Goal: Transaction & Acquisition: Book appointment/travel/reservation

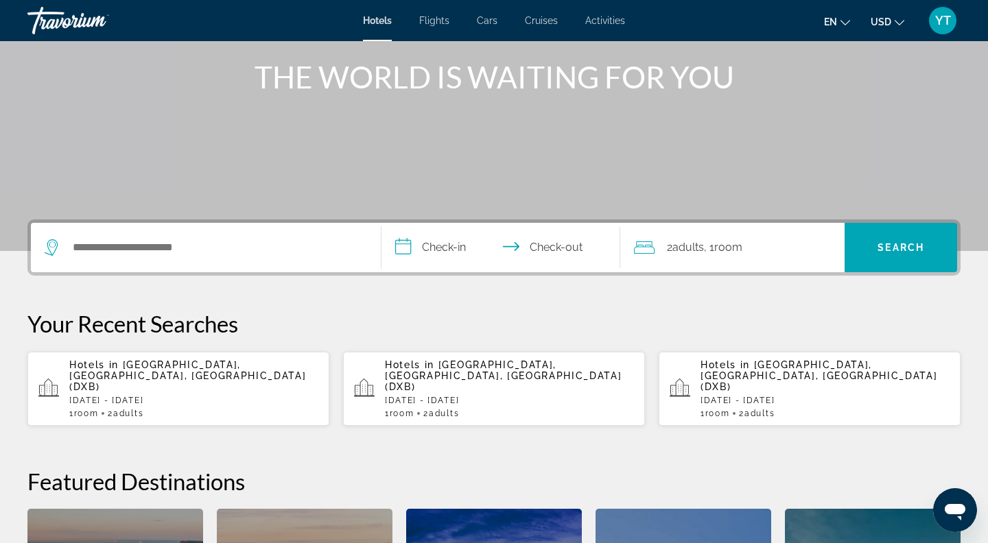
scroll to position [187, 0]
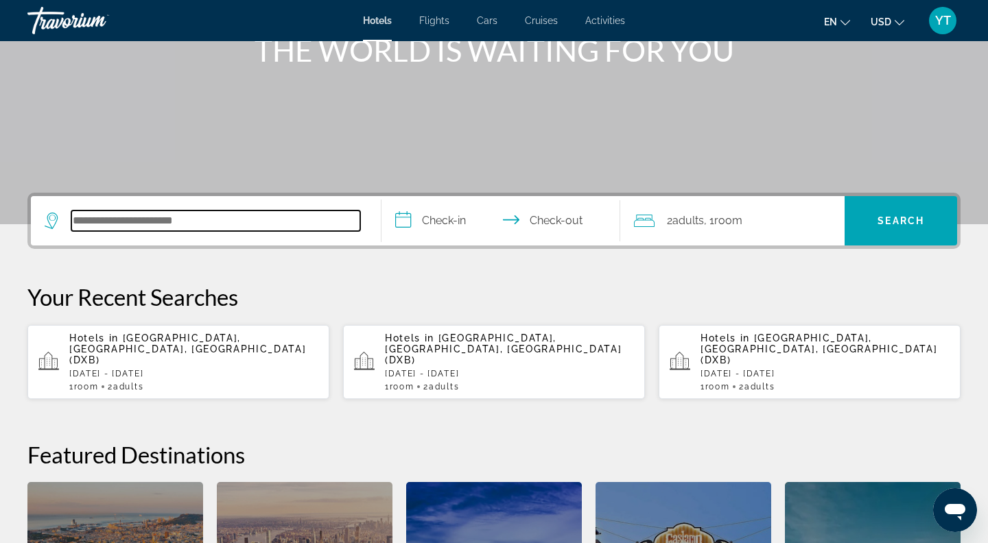
click at [151, 219] on input "Search hotel destination" at bounding box center [215, 221] width 289 height 21
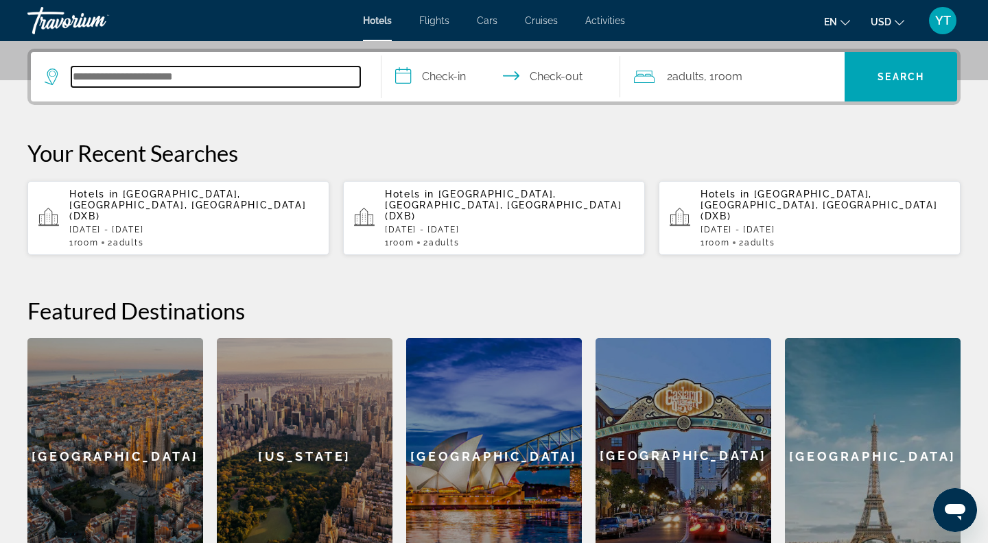
scroll to position [335, 0]
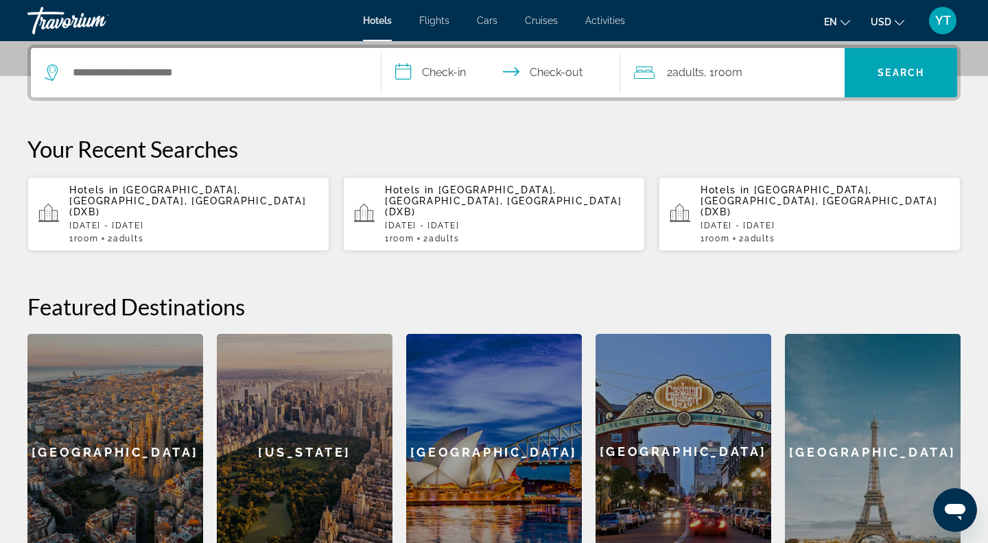
click at [151, 219] on div "Hotels in [GEOGRAPHIC_DATA], [GEOGRAPHIC_DATA], [GEOGRAPHIC_DATA] (DXB) [DATE] …" at bounding box center [193, 213] width 249 height 59
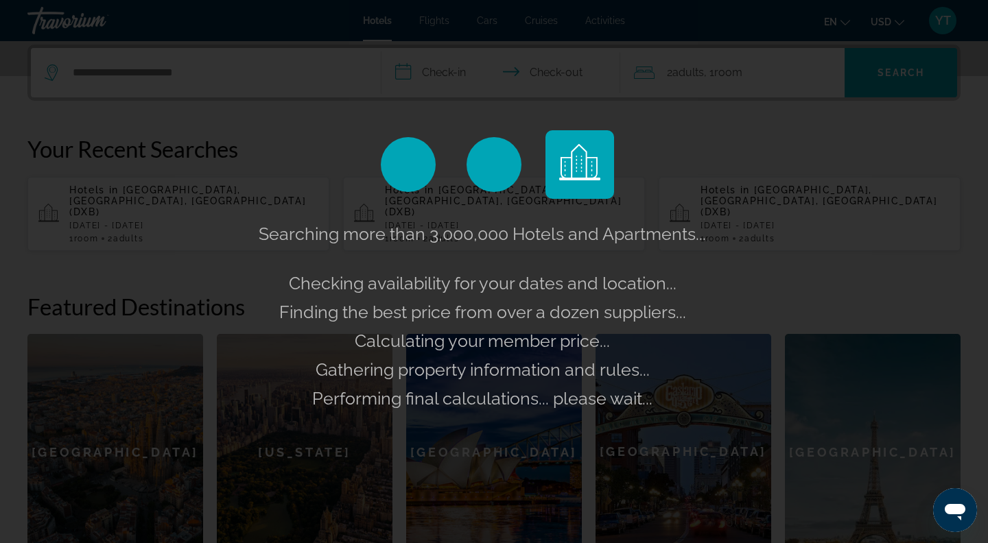
click at [226, 177] on div "Searching more than 3,000,000 Hotels and Apartments... Checking availability fo…" at bounding box center [494, 271] width 988 height 543
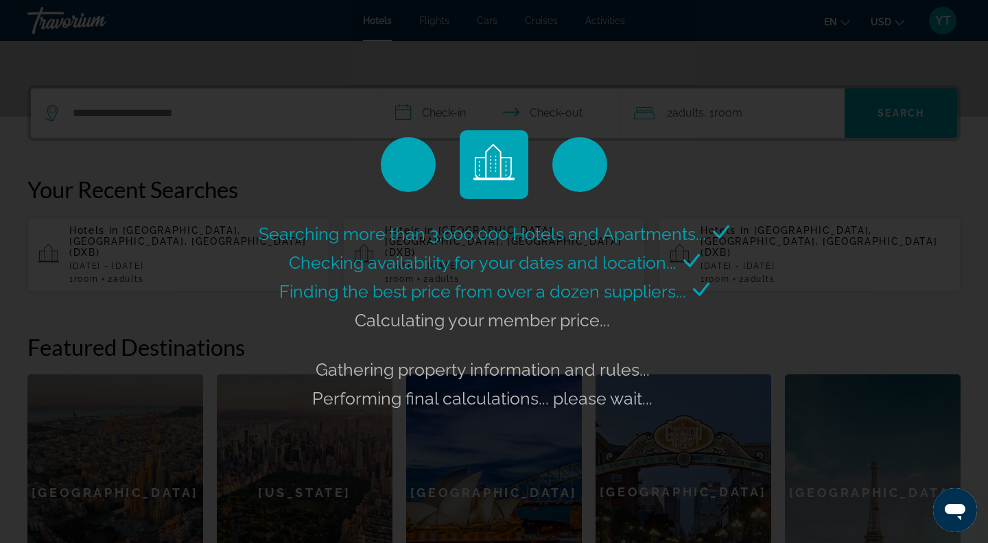
scroll to position [286, 0]
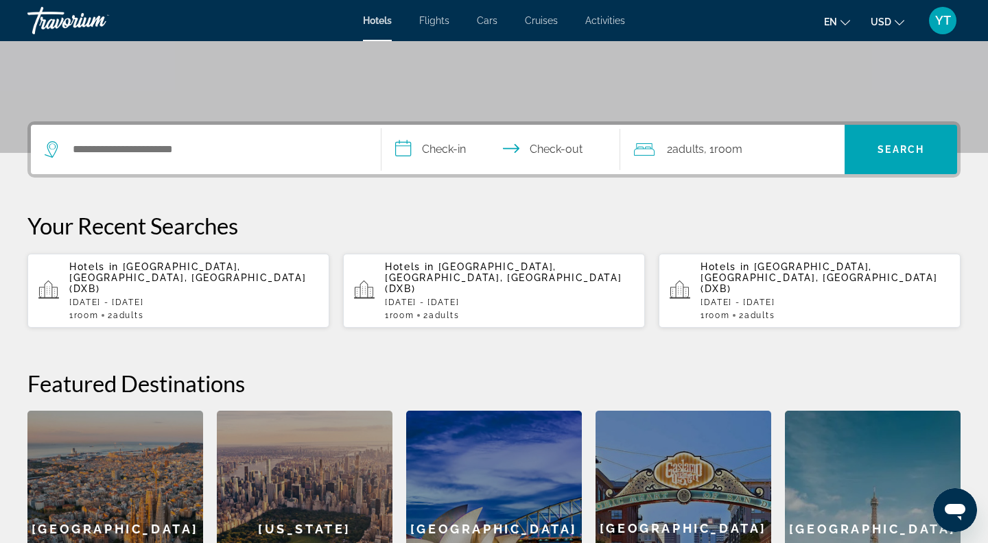
scroll to position [265, 0]
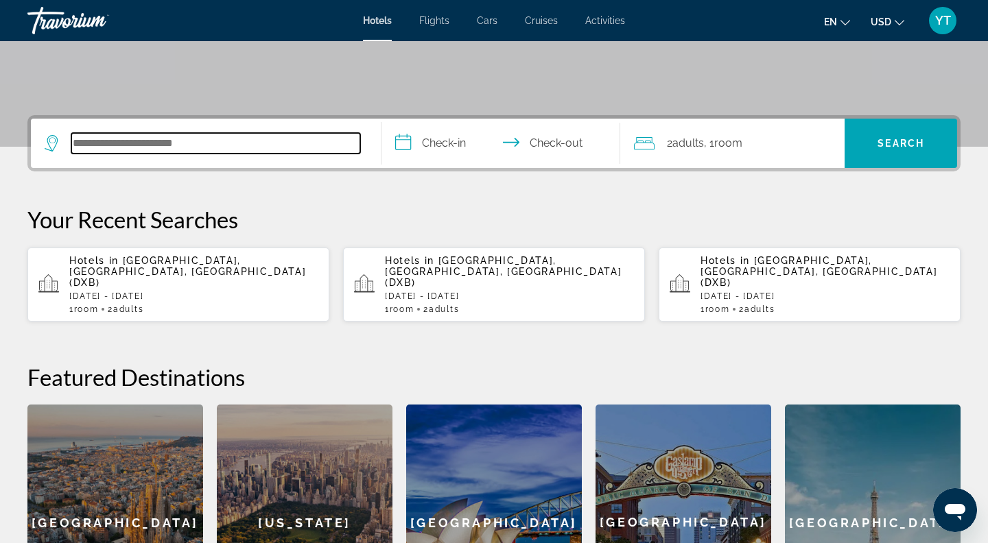
click at [129, 144] on input "Search hotel destination" at bounding box center [215, 143] width 289 height 21
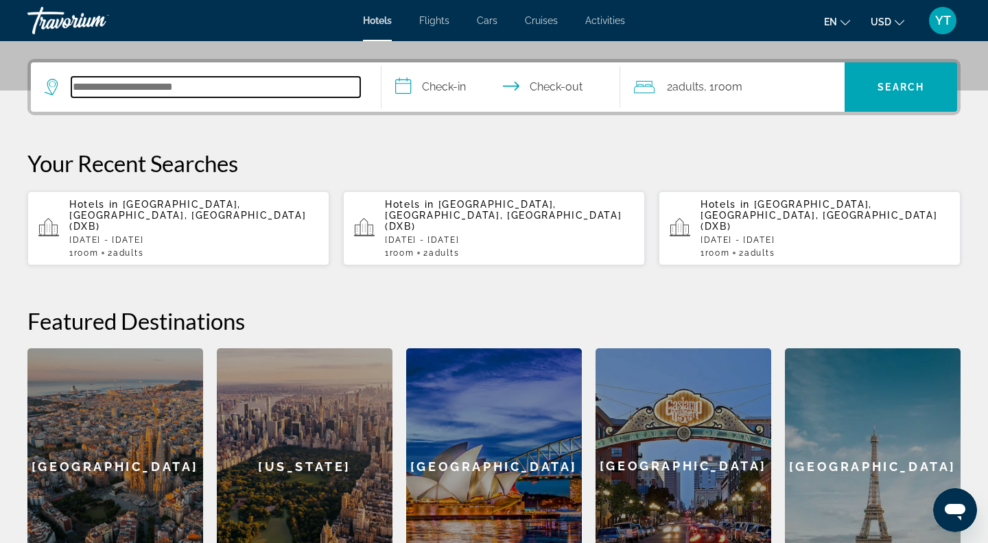
scroll to position [335, 0]
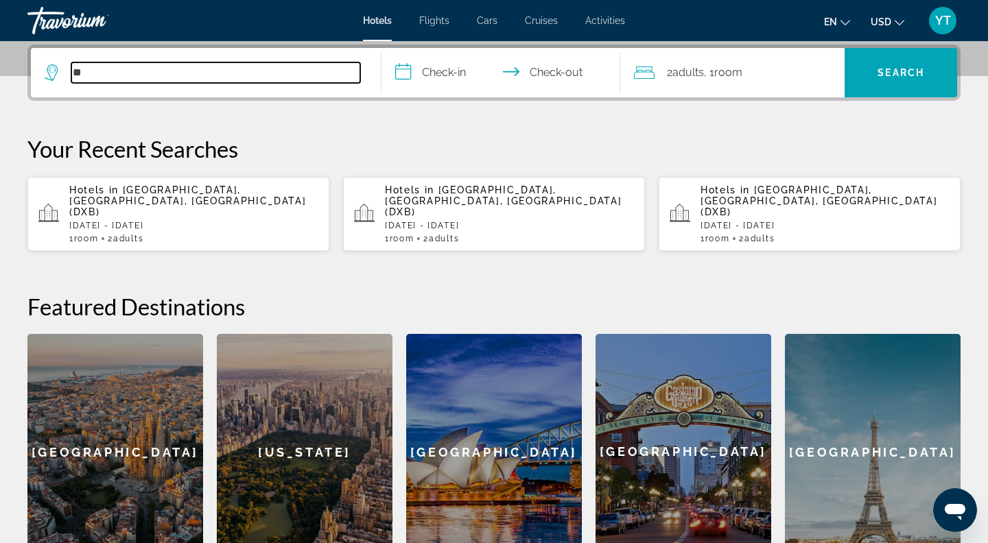
type input "*"
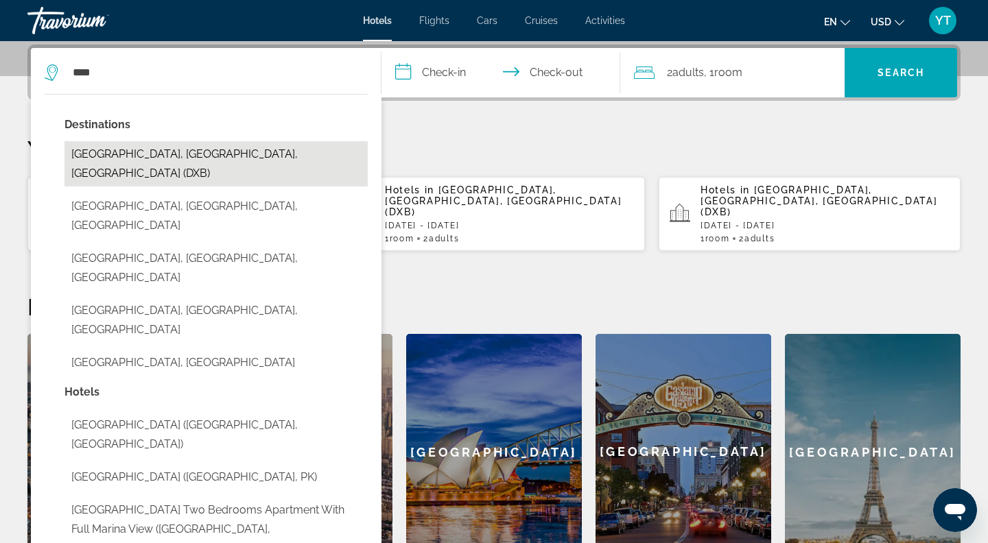
click at [184, 160] on button "[GEOGRAPHIC_DATA], [GEOGRAPHIC_DATA], [GEOGRAPHIC_DATA] (DXB)" at bounding box center [215, 163] width 303 height 45
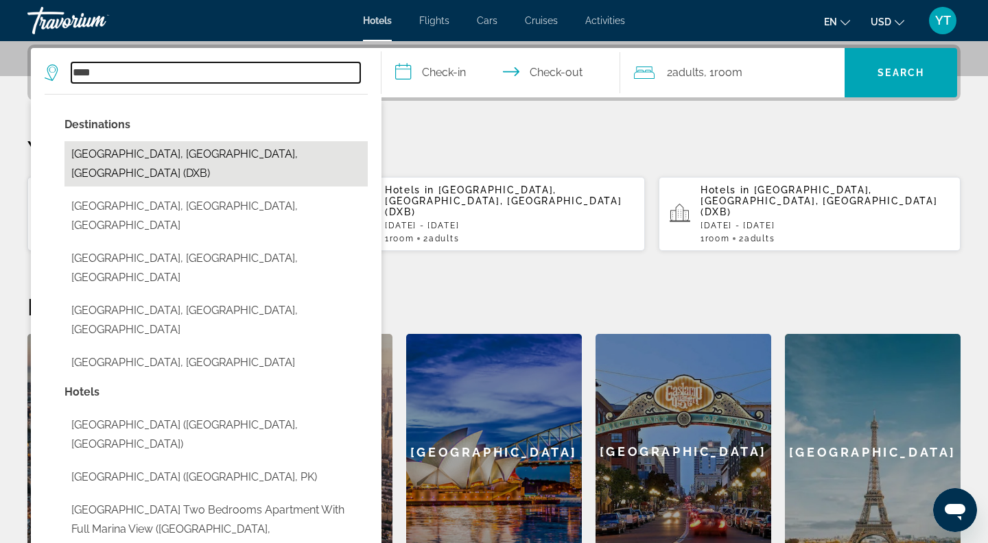
type input "**********"
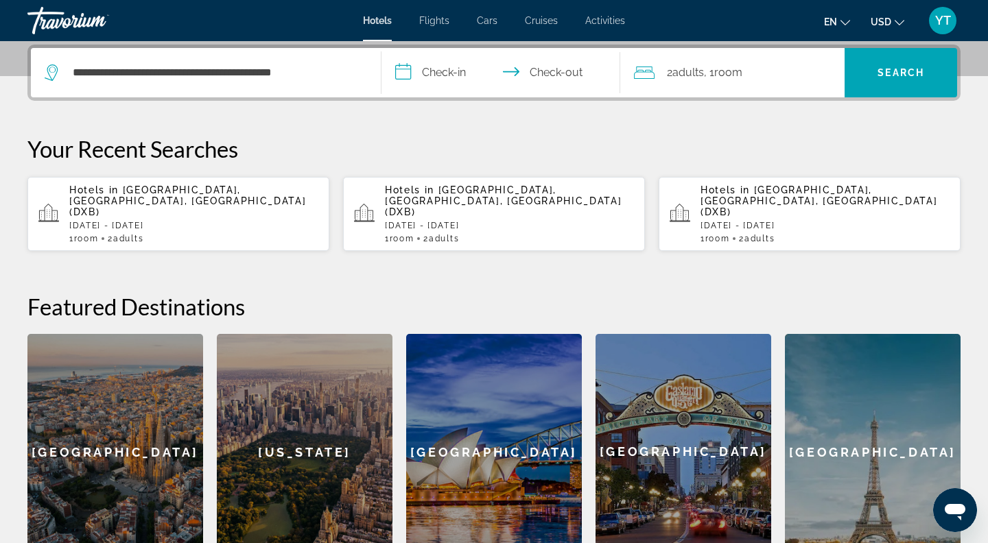
click at [436, 82] on input "**********" at bounding box center [503, 74] width 244 height 53
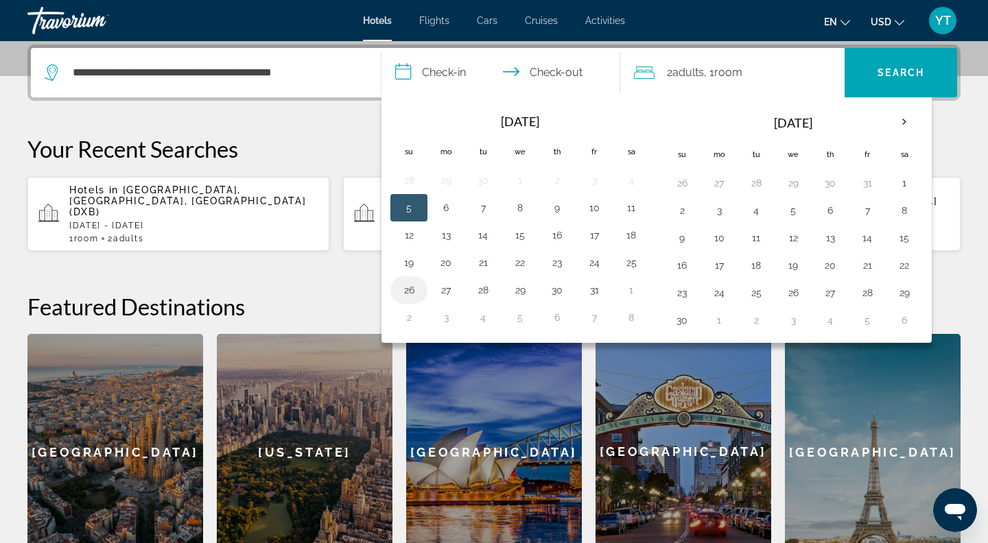
click at [408, 284] on button "26" at bounding box center [409, 290] width 22 height 19
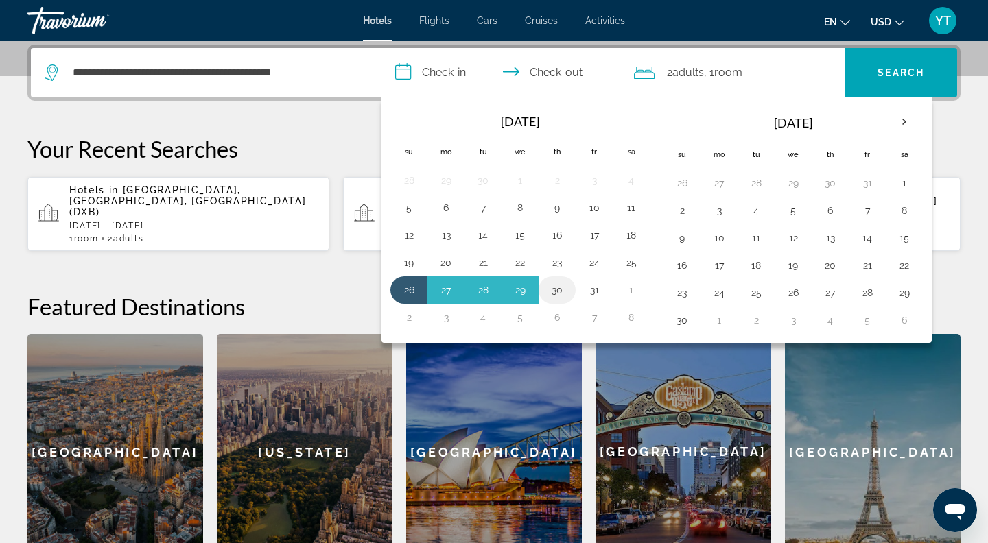
click at [554, 289] on button "30" at bounding box center [557, 290] width 22 height 19
type input "**********"
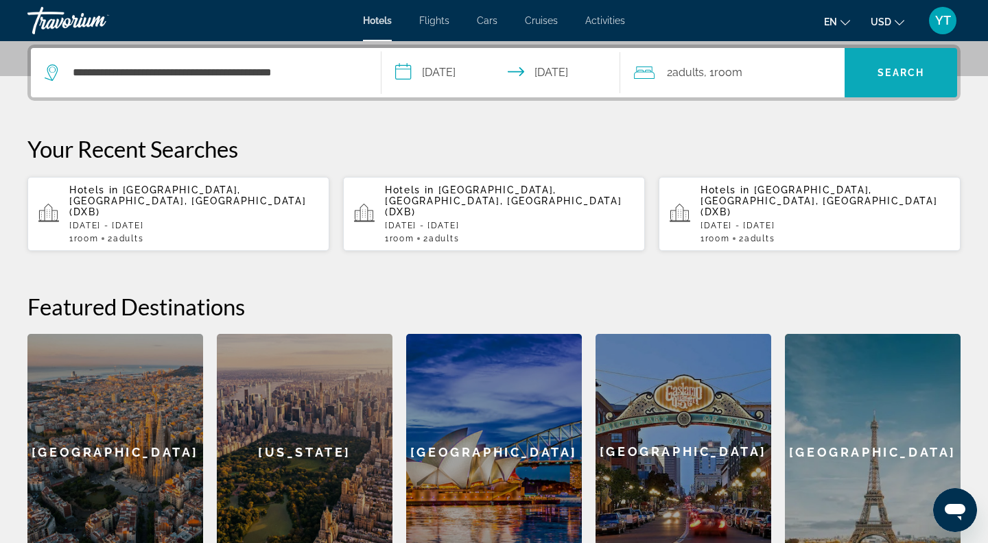
click at [885, 69] on span "Search" at bounding box center [900, 72] width 47 height 11
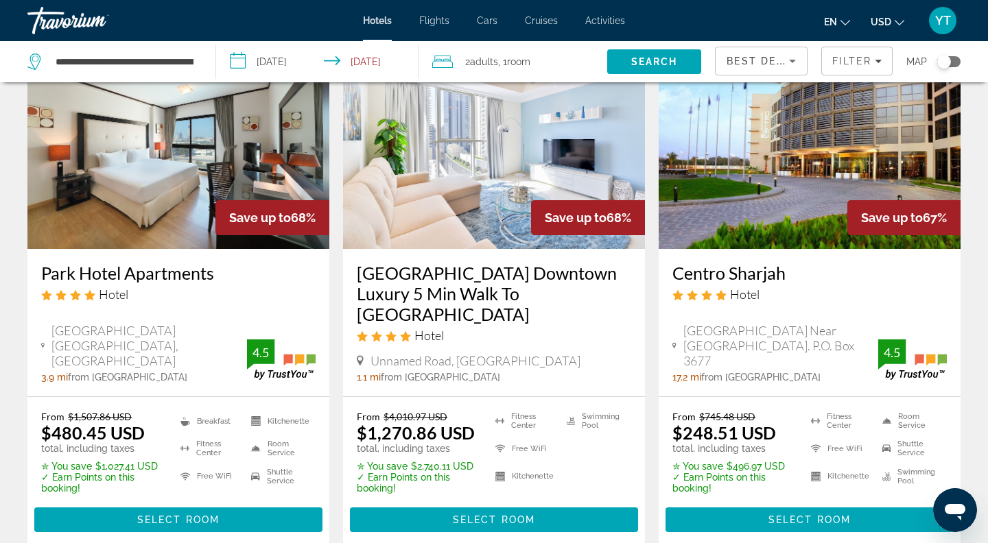
scroll to position [108, 0]
